Goal: Navigation & Orientation: Understand site structure

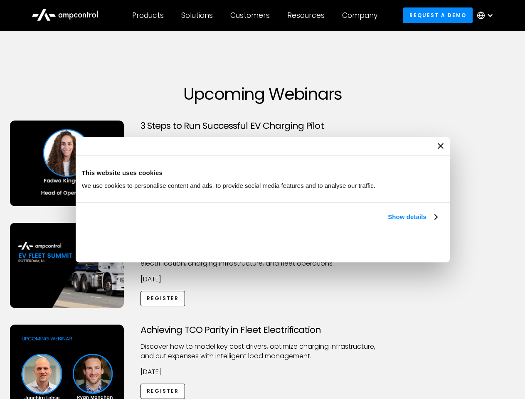
click at [388, 222] on link "Show details" at bounding box center [412, 217] width 49 height 10
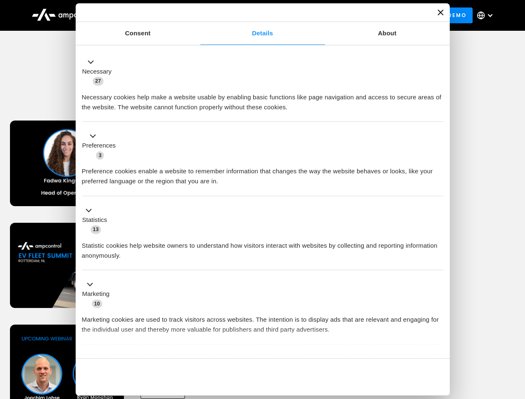
click at [438, 112] on div "Necessary cookies help make a website usable by enabling basic functions like p…" at bounding box center [263, 99] width 362 height 26
click at [516, 335] on div "Achieving TCO Parity in Fleet Electrification Discover how to model key cost dr…" at bounding box center [263, 390] width 523 height 131
click at [256, 15] on div "Customers" at bounding box center [250, 15] width 40 height 9
click at [148, 15] on div "Products" at bounding box center [148, 15] width 32 height 9
click at [198, 15] on div "Solutions" at bounding box center [197, 15] width 32 height 9
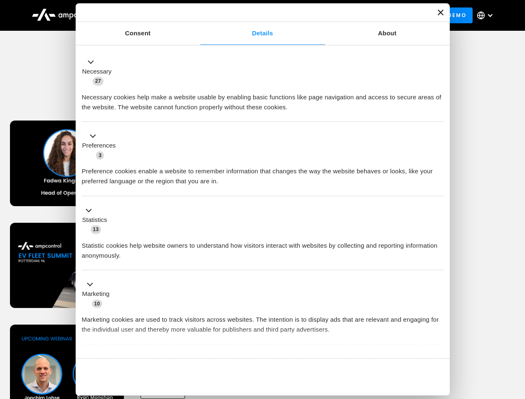
click at [252, 15] on div "Customers" at bounding box center [250, 15] width 40 height 9
click at [308, 15] on div "Resources" at bounding box center [305, 15] width 37 height 9
click at [363, 15] on div "Company" at bounding box center [359, 15] width 35 height 9
click at [488, 15] on div at bounding box center [490, 15] width 7 height 7
